Goal: Information Seeking & Learning: Learn about a topic

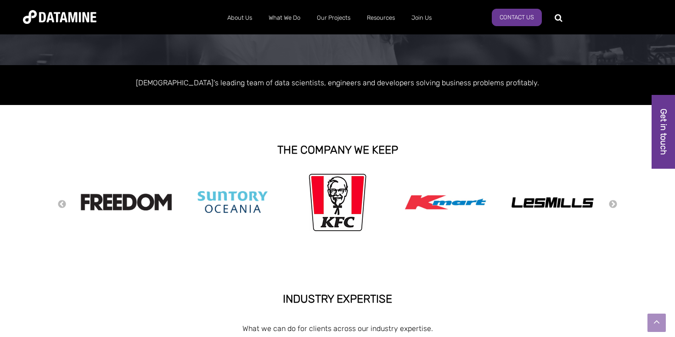
scroll to position [131, 0]
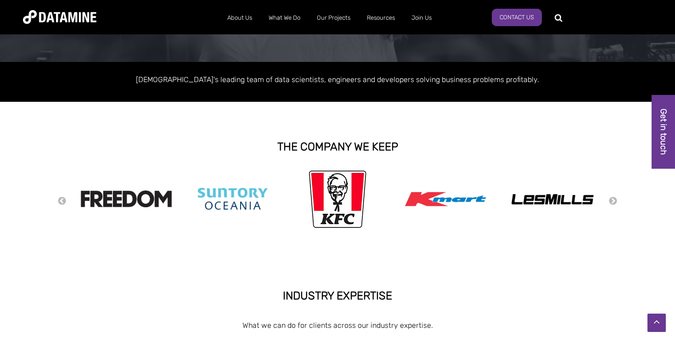
click at [619, 199] on div "Previous Next" at bounding box center [337, 200] width 675 height 73
click at [617, 199] on button "Next" at bounding box center [612, 202] width 9 height 10
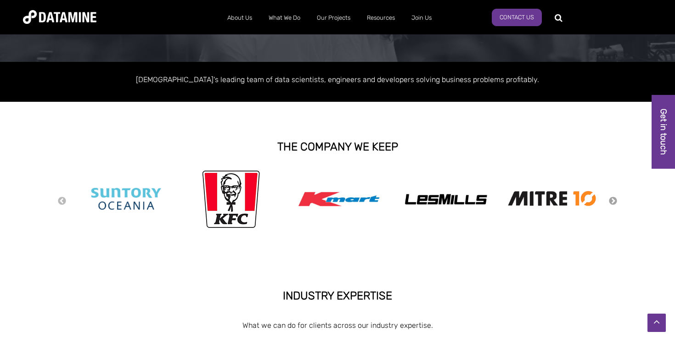
click at [617, 199] on button "Next" at bounding box center [612, 202] width 9 height 10
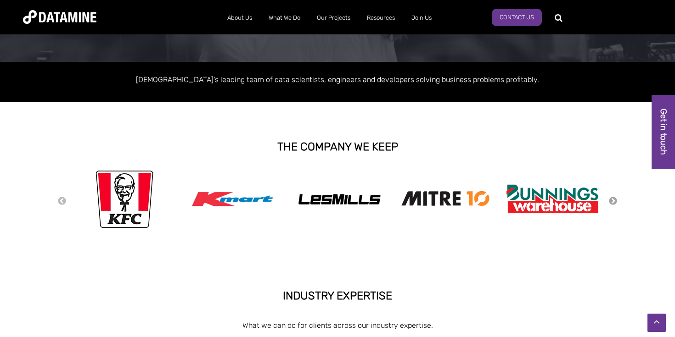
click at [617, 199] on button "Next" at bounding box center [612, 202] width 9 height 10
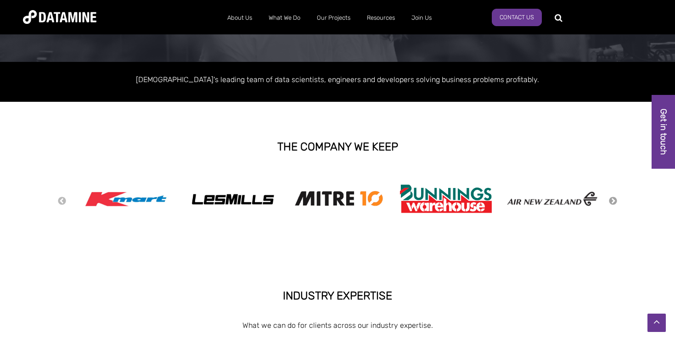
click at [617, 199] on button "Next" at bounding box center [612, 202] width 9 height 10
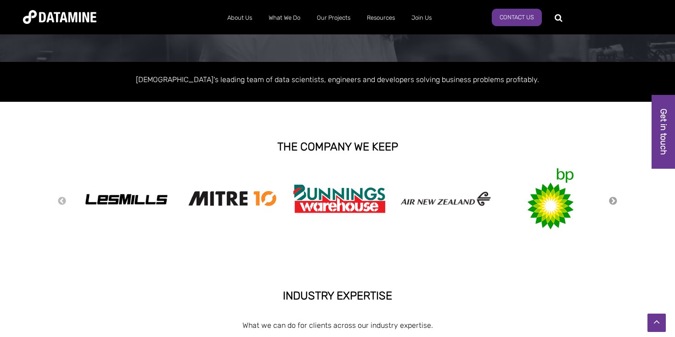
click at [617, 199] on button "Next" at bounding box center [612, 202] width 9 height 10
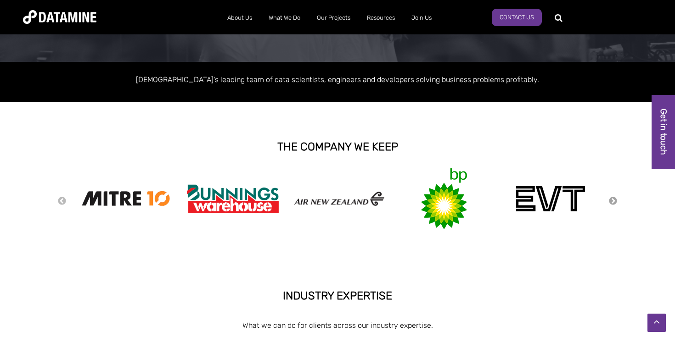
click at [617, 199] on button "Next" at bounding box center [612, 202] width 9 height 10
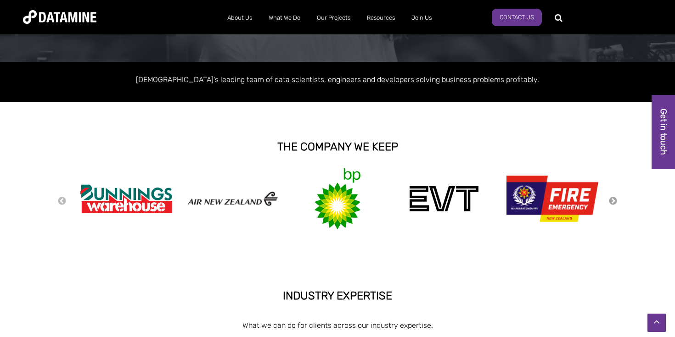
click at [617, 199] on button "Next" at bounding box center [612, 202] width 9 height 10
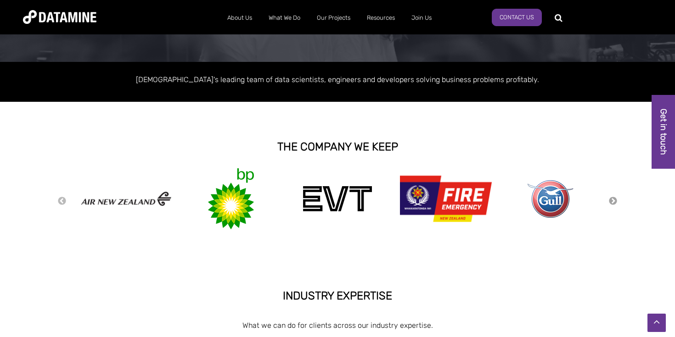
click at [617, 199] on button "Next" at bounding box center [612, 202] width 9 height 10
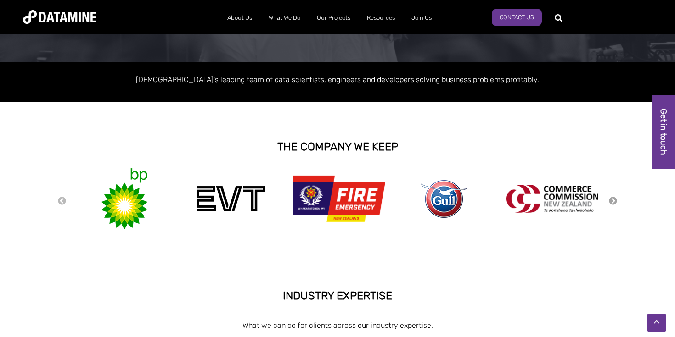
click at [617, 199] on button "Next" at bounding box center [612, 202] width 9 height 10
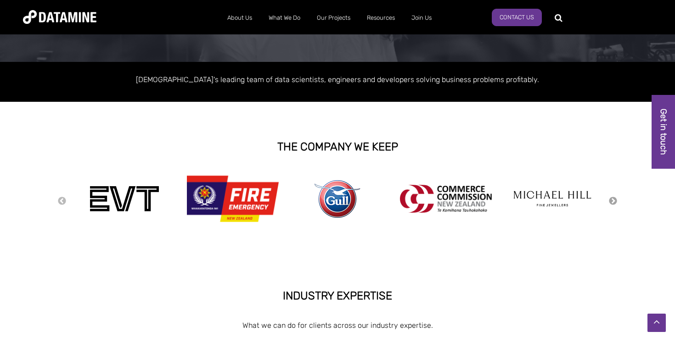
click at [617, 199] on button "Next" at bounding box center [612, 202] width 9 height 10
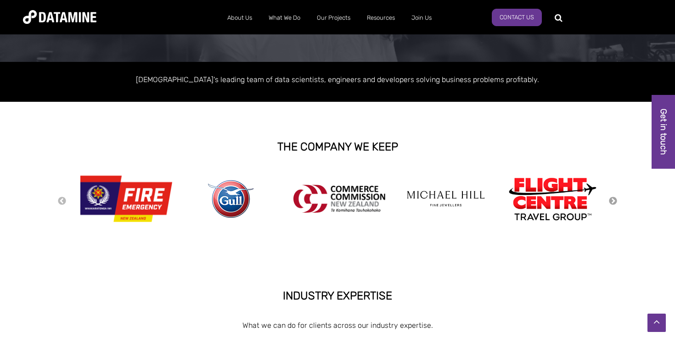
click at [617, 199] on button "Next" at bounding box center [612, 202] width 9 height 10
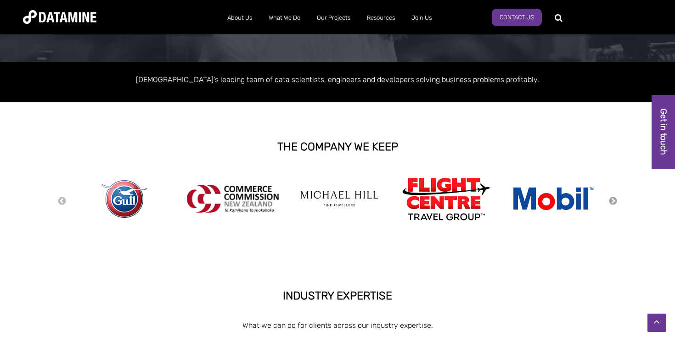
click at [617, 199] on button "Next" at bounding box center [612, 202] width 9 height 10
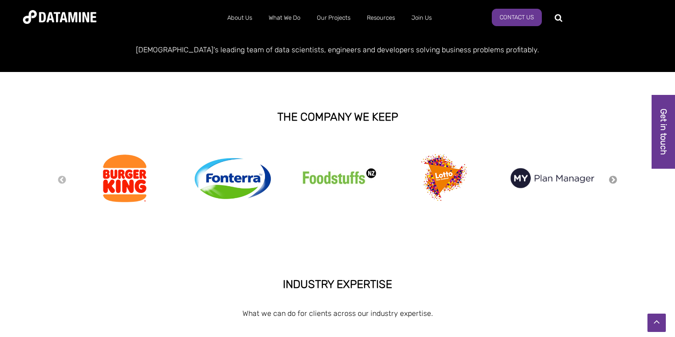
scroll to position [0, 0]
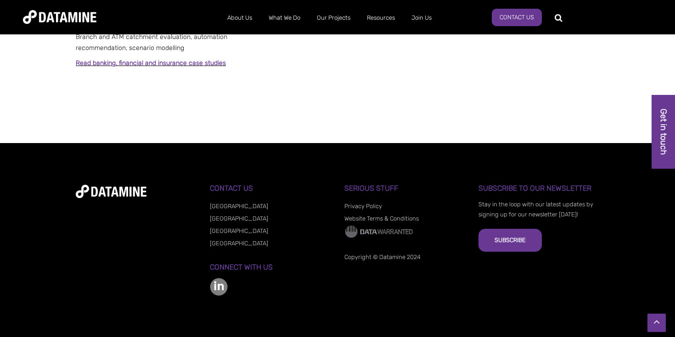
click at [218, 283] on img at bounding box center [219, 287] width 18 height 18
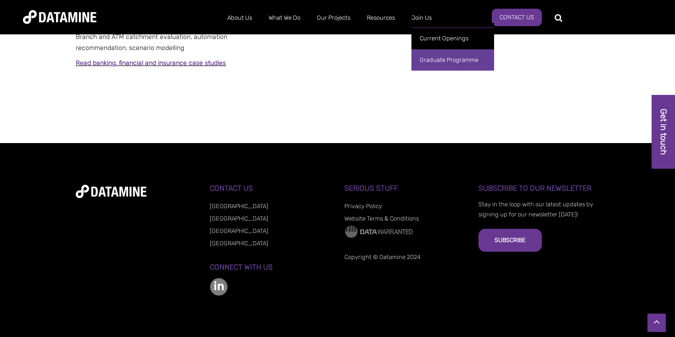
click at [435, 64] on link "Graduate Programme" at bounding box center [452, 60] width 83 height 22
